Goal: Transaction & Acquisition: Purchase product/service

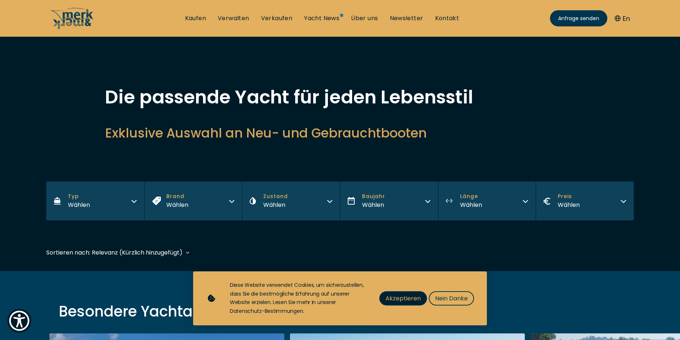
click at [402, 299] on button "Akzeptieren" at bounding box center [403, 298] width 48 height 14
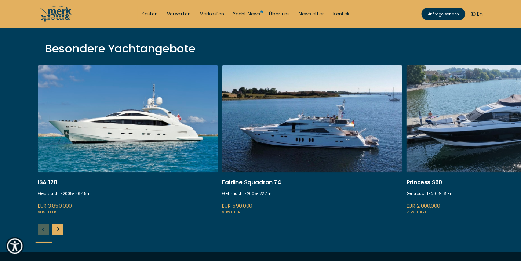
scroll to position [231, 0]
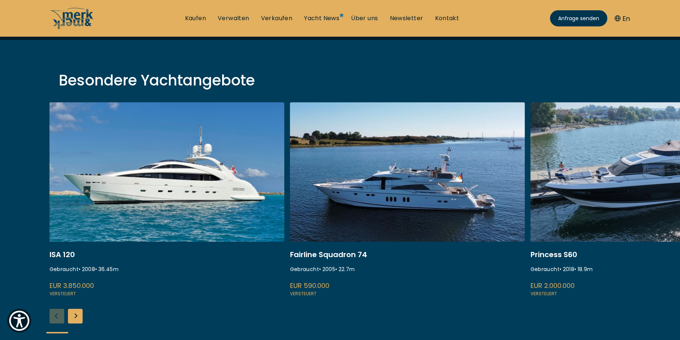
click at [77, 309] on div "Next slide" at bounding box center [75, 316] width 15 height 15
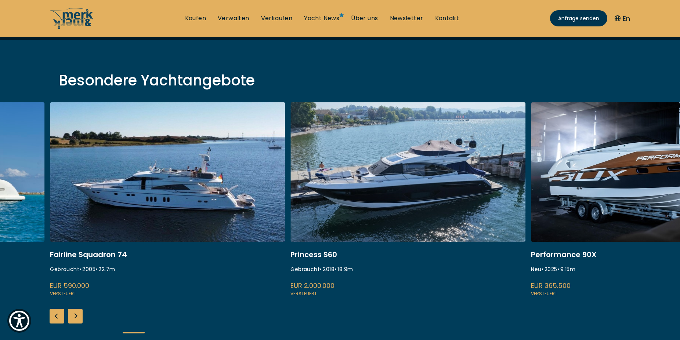
click at [77, 309] on div "Next slide" at bounding box center [75, 316] width 15 height 15
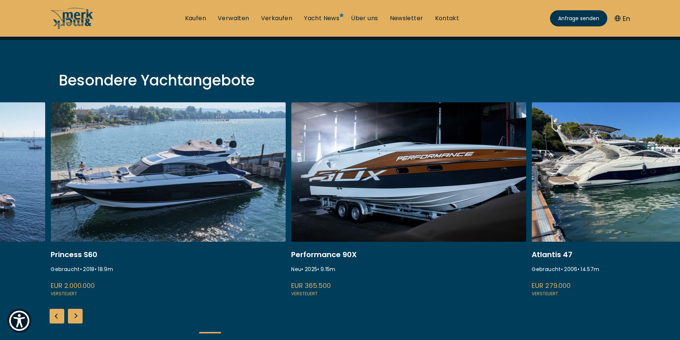
click at [77, 309] on div "Next slide" at bounding box center [75, 316] width 15 height 15
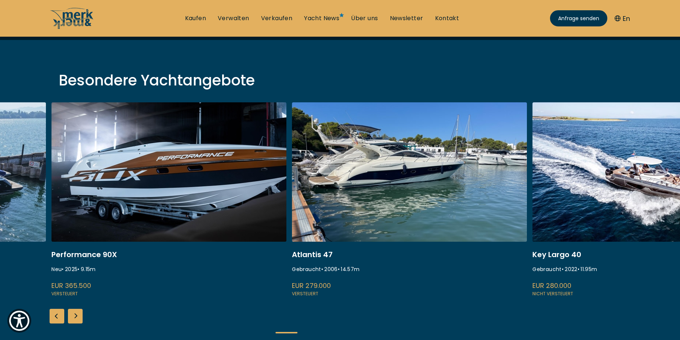
click at [77, 309] on div "Next slide" at bounding box center [75, 316] width 15 height 15
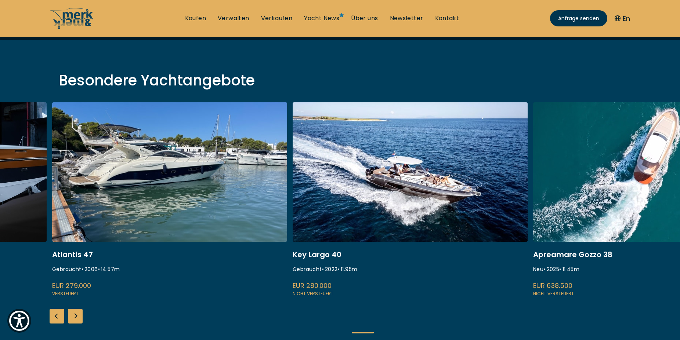
click at [77, 309] on div "Next slide" at bounding box center [75, 316] width 15 height 15
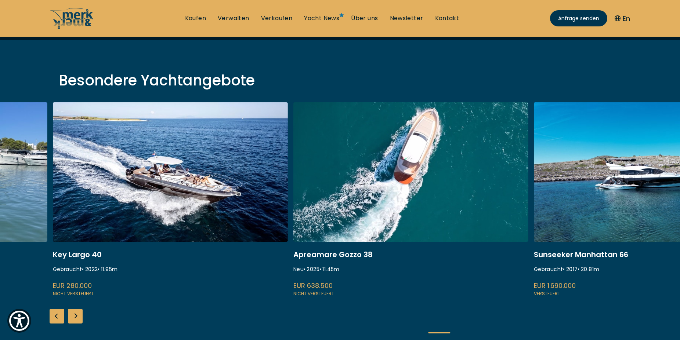
click at [77, 309] on div "Next slide" at bounding box center [75, 316] width 15 height 15
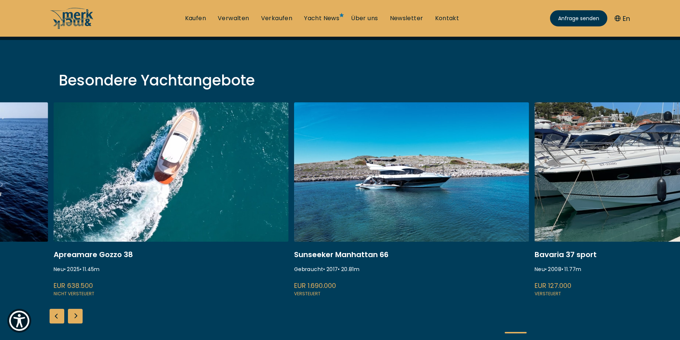
click at [77, 309] on div "Next slide" at bounding box center [75, 316] width 15 height 15
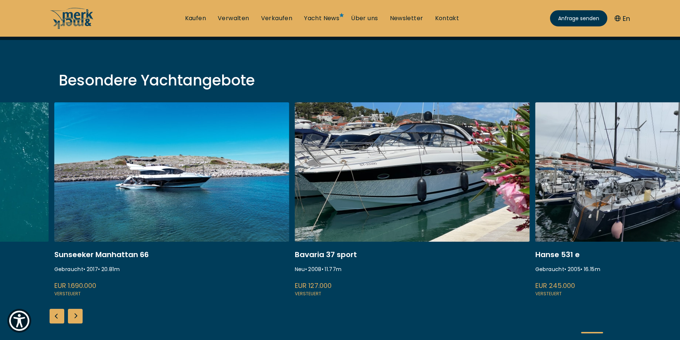
click at [77, 309] on div "Next slide" at bounding box center [75, 316] width 15 height 15
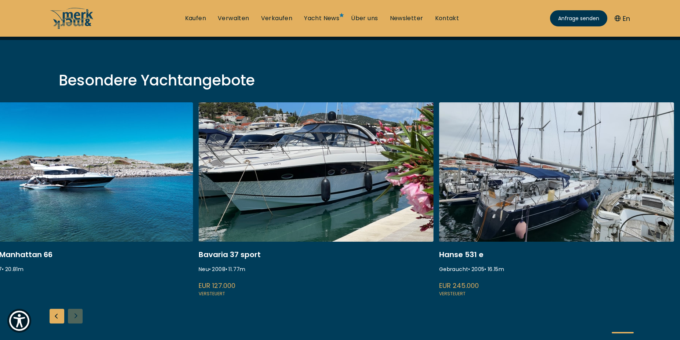
click at [77, 300] on div "ISA 120 Gebraucht • 2008 • 36.45 m EUR 3.850.000 Versteuert Fairline Squadron 7…" at bounding box center [340, 223] width 680 height 243
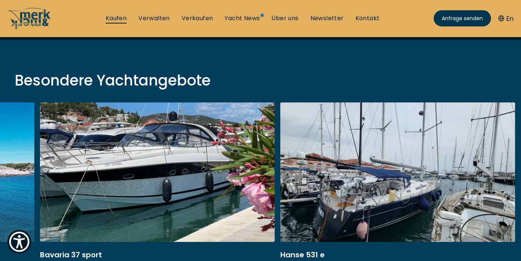
click at [127, 15] on link "Kaufen" at bounding box center [116, 18] width 21 height 8
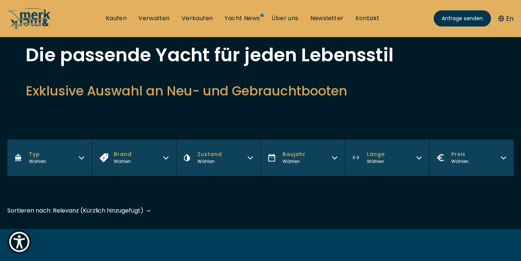
scroll to position [34, 0]
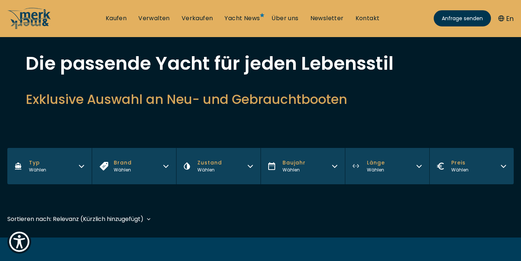
click at [37, 159] on span "Typ" at bounding box center [37, 163] width 17 height 8
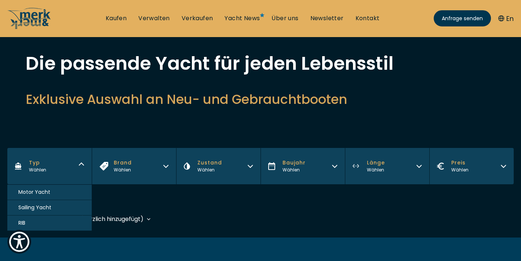
click at [33, 188] on span "Motor Yacht" at bounding box center [34, 192] width 32 height 8
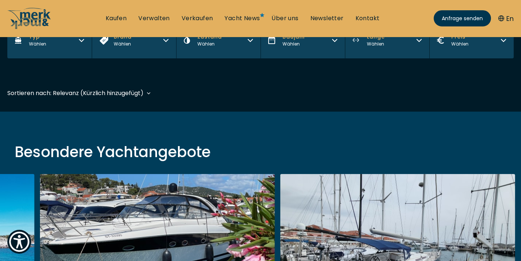
scroll to position [171, 0]
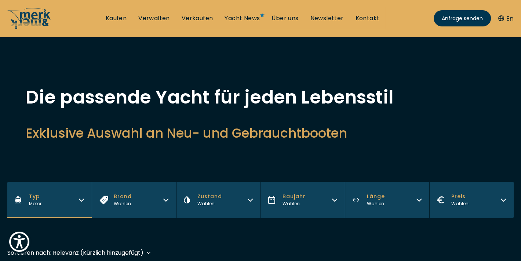
click at [119, 193] on span "Brand" at bounding box center [123, 197] width 18 height 8
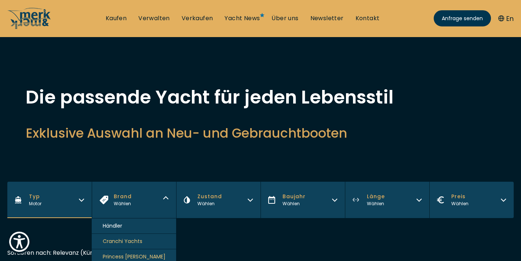
click at [119, 193] on span "Brand" at bounding box center [123, 197] width 18 height 8
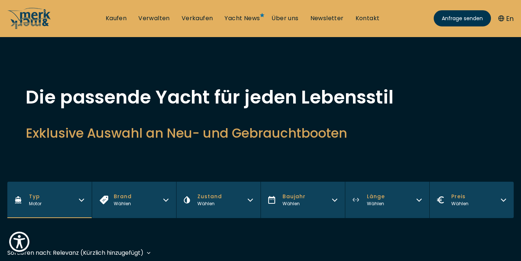
click at [208, 193] on span "Zustand" at bounding box center [210, 197] width 25 height 8
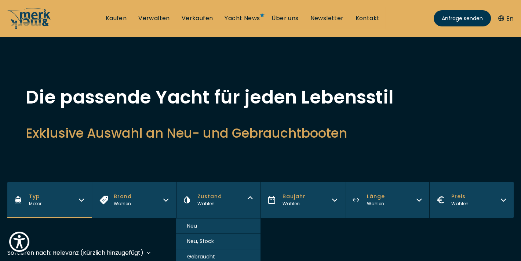
click at [206, 253] on span "Gebraucht" at bounding box center [201, 257] width 28 height 8
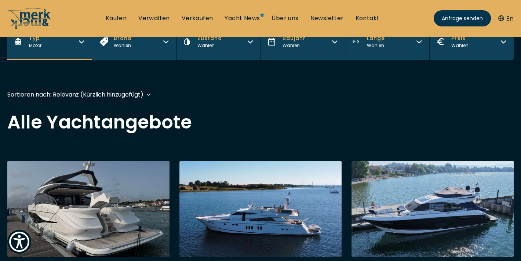
scroll to position [170, 0]
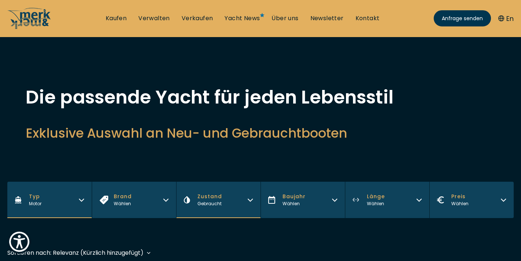
click at [374, 193] on div "Länge Wählen" at bounding box center [376, 200] width 18 height 14
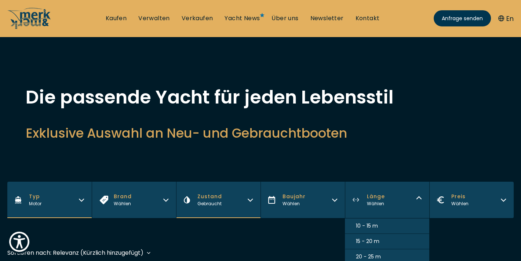
click at [364, 222] on span "10 - 15 m" at bounding box center [367, 226] width 22 height 8
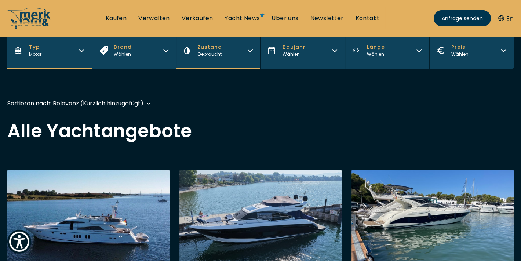
scroll to position [169, 0]
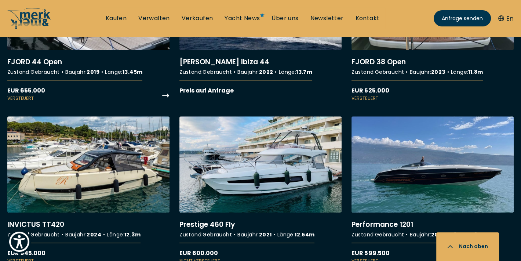
scroll to position [766, 0]
